Goal: Transaction & Acquisition: Download file/media

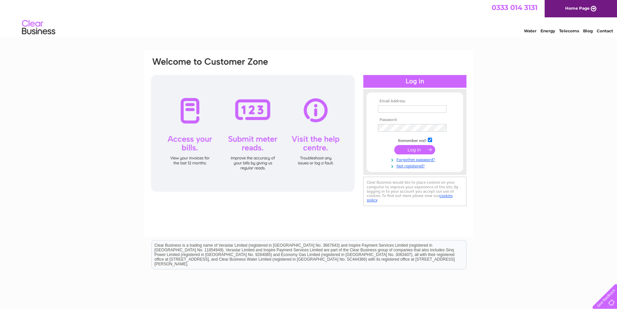
click at [407, 107] on input "text" at bounding box center [412, 108] width 69 height 7
type input "thefootplace@gmail.com"
click at [394, 145] on input "submit" at bounding box center [414, 149] width 41 height 9
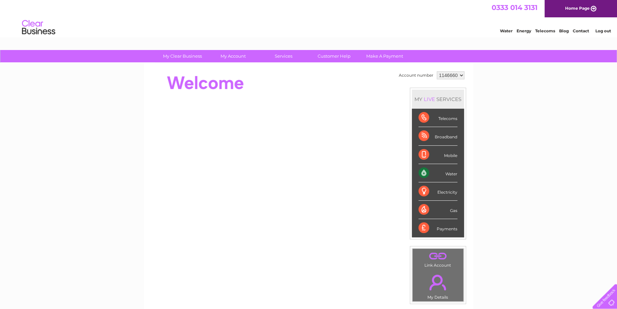
click at [452, 174] on div "Water" at bounding box center [438, 173] width 39 height 18
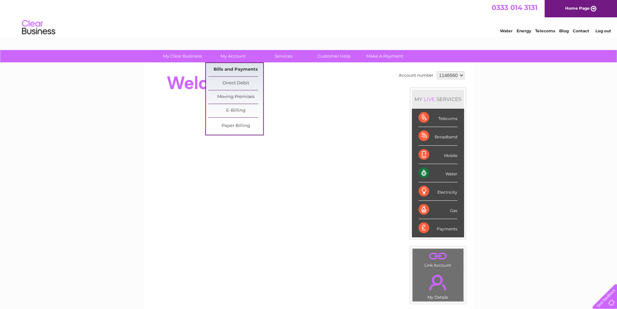
click at [232, 70] on link "Bills and Payments" at bounding box center [235, 69] width 55 height 13
click at [232, 69] on link "Bills and Payments" at bounding box center [235, 69] width 55 height 13
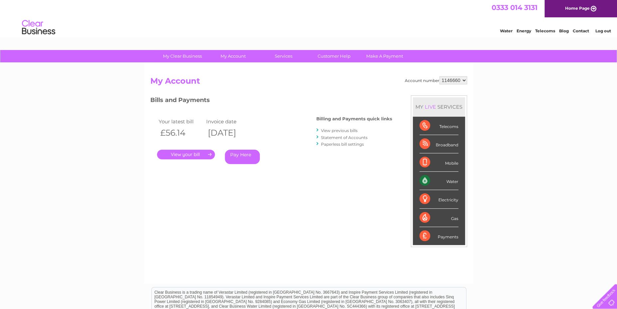
click at [342, 130] on link "View previous bills" at bounding box center [339, 130] width 37 height 5
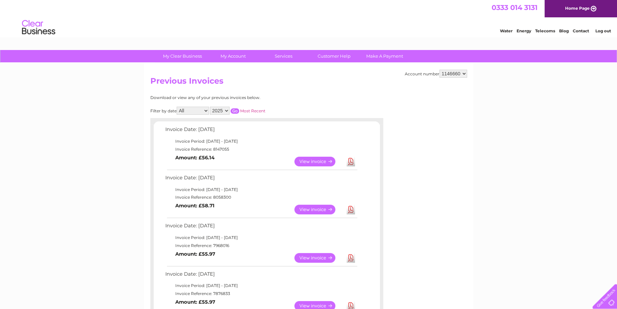
select select "2024"
click option "2024" at bounding box center [0, 0] width 0 height 0
click at [238, 110] on input "button" at bounding box center [235, 110] width 9 height 5
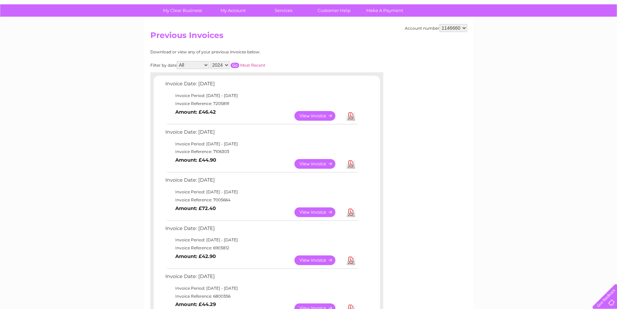
scroll to position [47, 0]
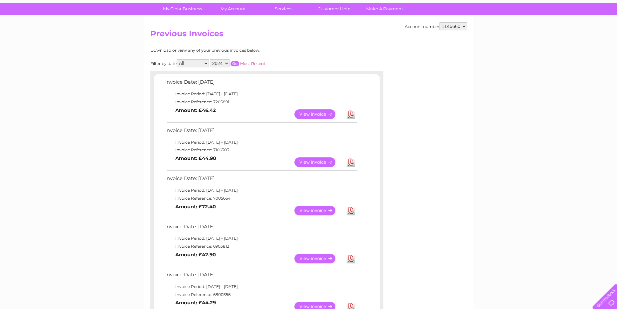
click at [324, 208] on link "View" at bounding box center [319, 210] width 49 height 10
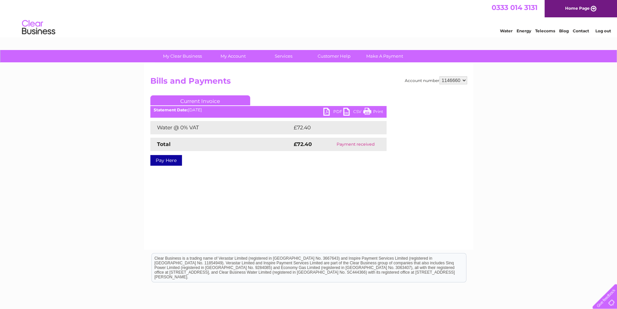
click at [329, 111] on link "PDF" at bounding box center [334, 113] width 20 height 10
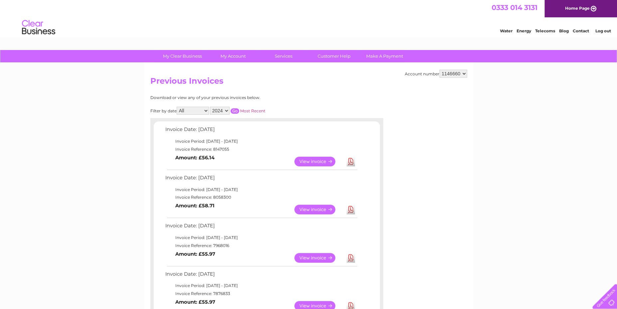
click at [239, 109] on input "button" at bounding box center [235, 110] width 9 height 5
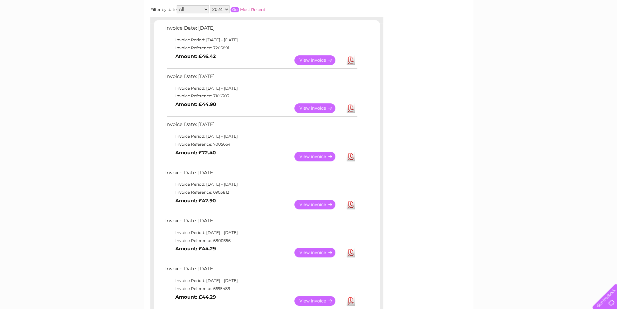
scroll to position [102, 0]
click at [351, 106] on link "Download" at bounding box center [351, 108] width 8 height 10
click at [351, 59] on link "Download" at bounding box center [351, 60] width 8 height 10
click at [210, 5] on select "2025 2024 2023 2022" at bounding box center [220, 9] width 20 height 8
select select "2025"
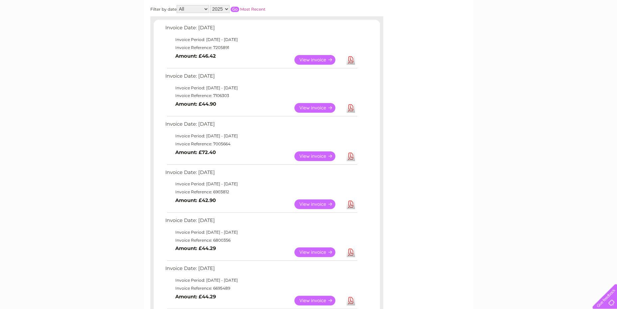
click option "2025" at bounding box center [0, 0] width 0 height 0
click at [237, 7] on input "button" at bounding box center [235, 9] width 9 height 5
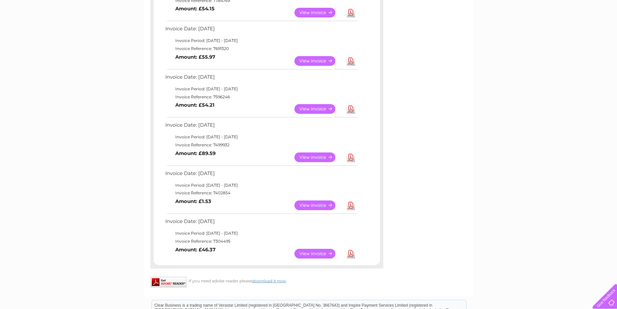
scroll to position [342, 0]
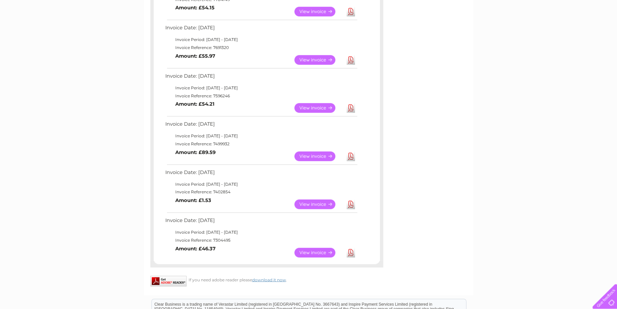
click at [352, 253] on link "Download" at bounding box center [351, 252] width 8 height 10
click at [351, 203] on link "Download" at bounding box center [351, 204] width 8 height 10
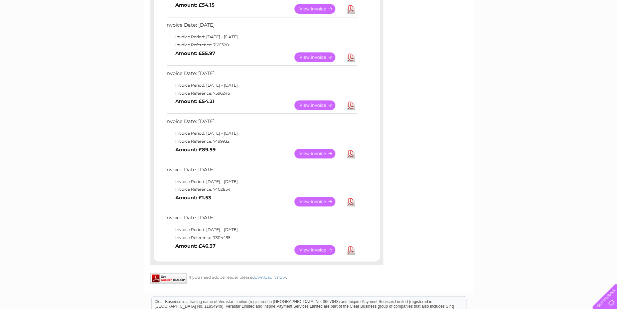
click at [350, 150] on link "Download" at bounding box center [351, 153] width 8 height 10
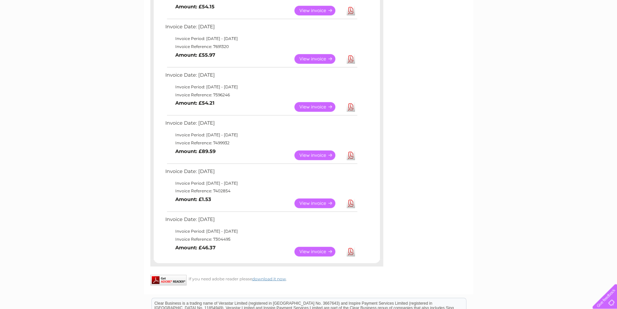
scroll to position [342, 0]
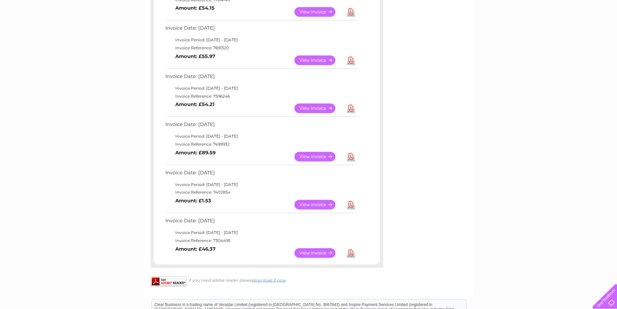
click at [352, 109] on link "Download" at bounding box center [351, 108] width 8 height 10
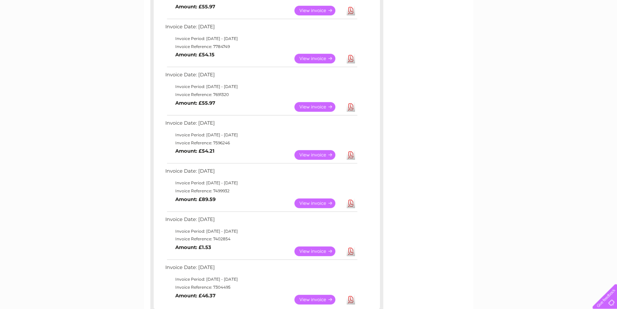
scroll to position [295, 0]
click at [352, 109] on link "Download" at bounding box center [351, 107] width 8 height 10
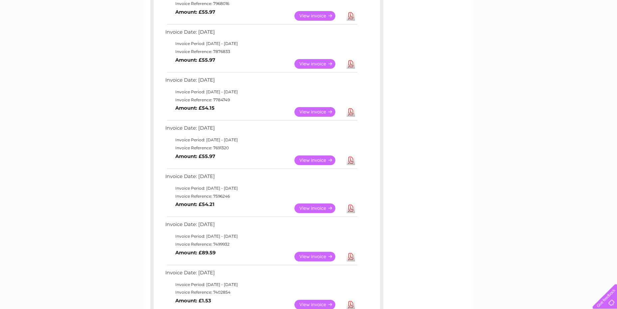
click at [352, 109] on link "Download" at bounding box center [351, 112] width 8 height 10
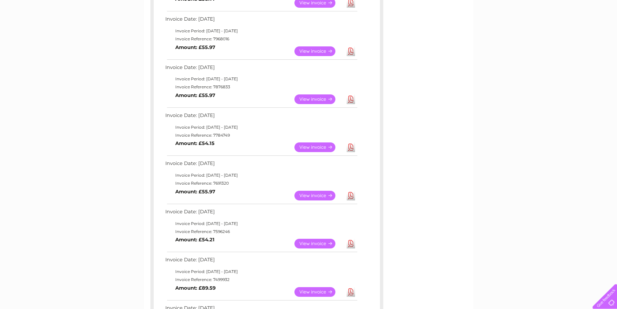
scroll to position [187, 0]
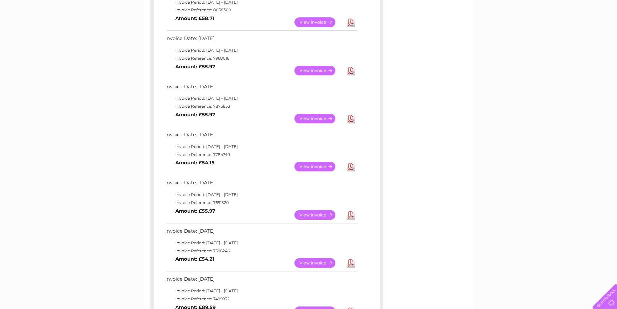
click at [350, 118] on link "Download" at bounding box center [351, 119] width 8 height 10
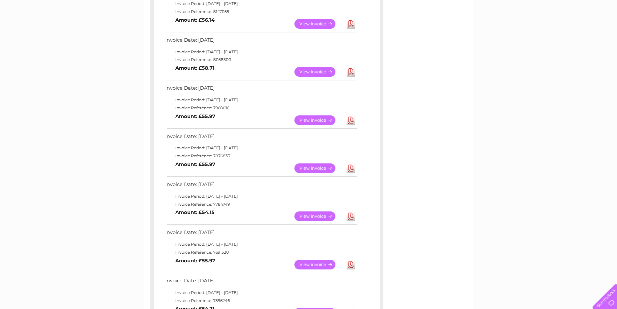
scroll to position [139, 0]
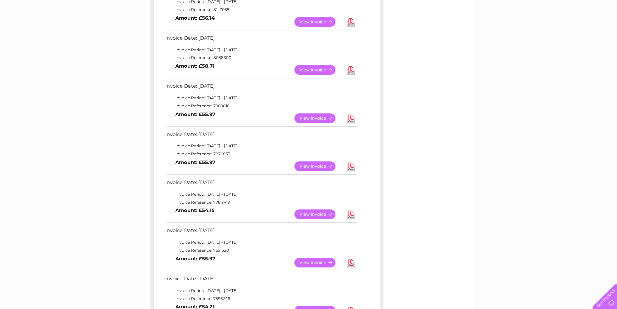
click at [350, 118] on link "Download" at bounding box center [351, 118] width 8 height 10
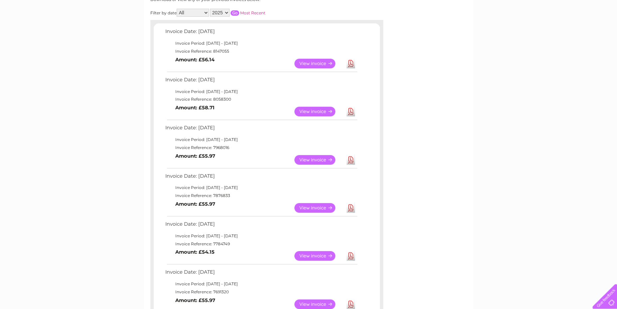
scroll to position [98, 0]
click at [353, 113] on link "Download" at bounding box center [351, 112] width 8 height 10
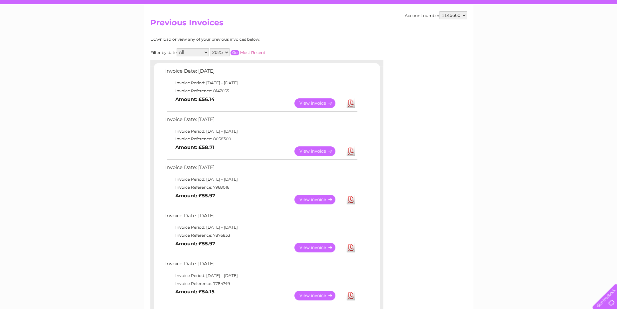
click at [351, 106] on link "Download" at bounding box center [351, 103] width 8 height 10
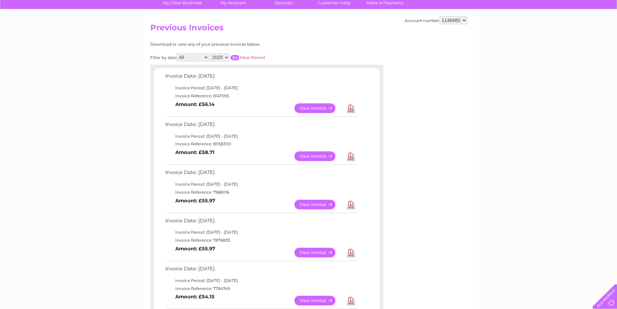
scroll to position [53, 0]
